Goal: Task Accomplishment & Management: Complete application form

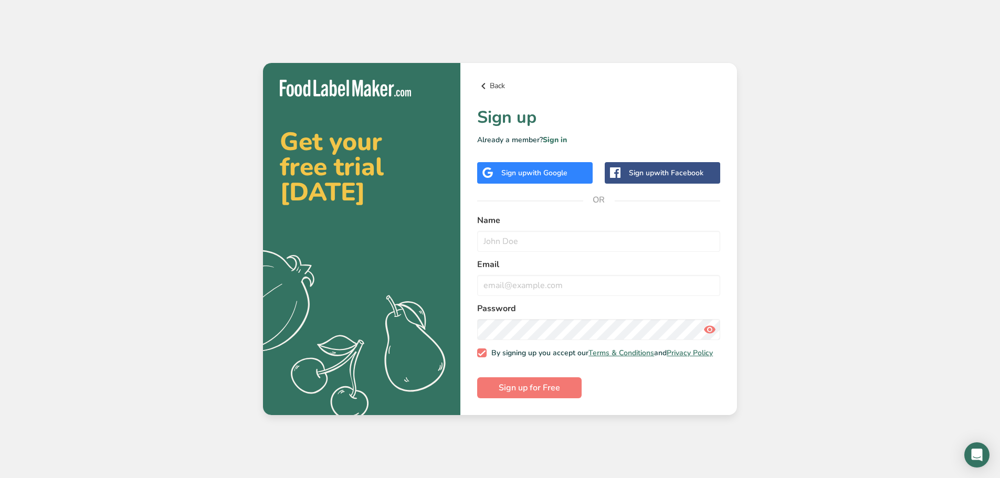
click at [490, 80] on link "Back" at bounding box center [598, 86] width 243 height 13
click at [511, 237] on input "text" at bounding box center [598, 241] width 243 height 21
type input "[PERSON_NAME]"
click at [532, 281] on input "email" at bounding box center [598, 285] width 243 height 21
